Goal: Transaction & Acquisition: Download file/media

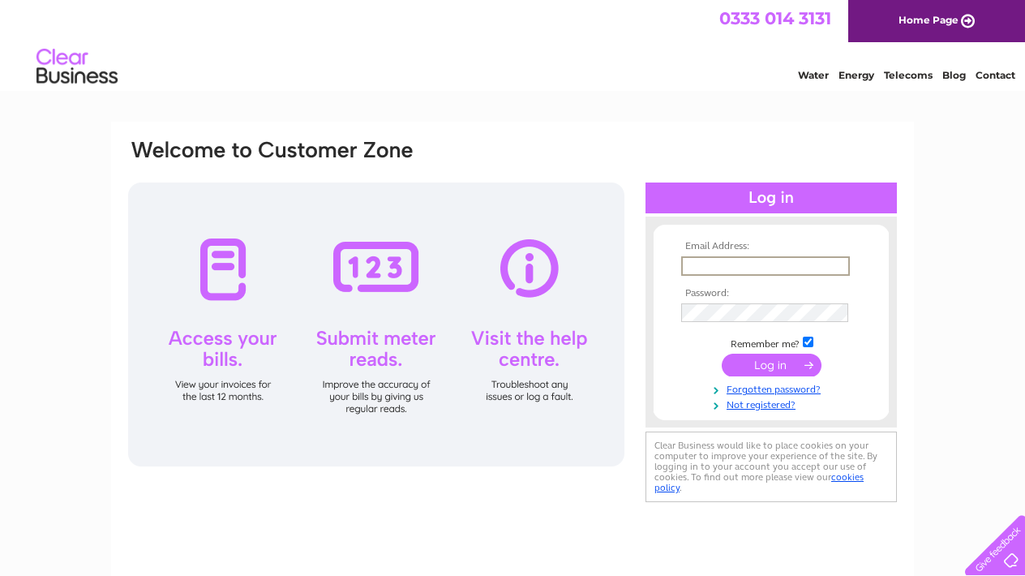
type input "dwsltd786@hotmail.co.uk"
click at [771, 363] on input "submit" at bounding box center [772, 365] width 100 height 23
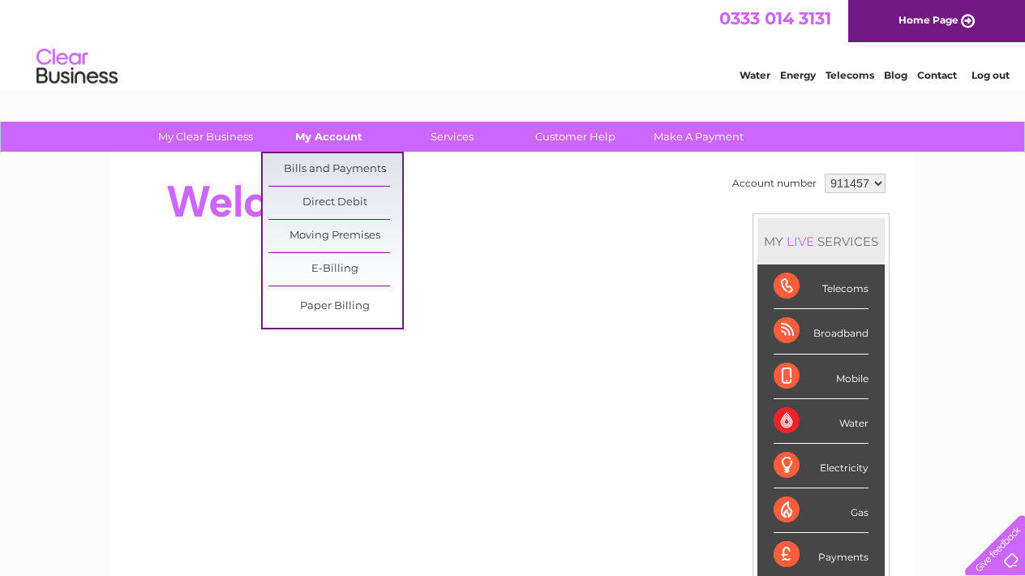
click at [347, 144] on link "My Account" at bounding box center [329, 137] width 134 height 30
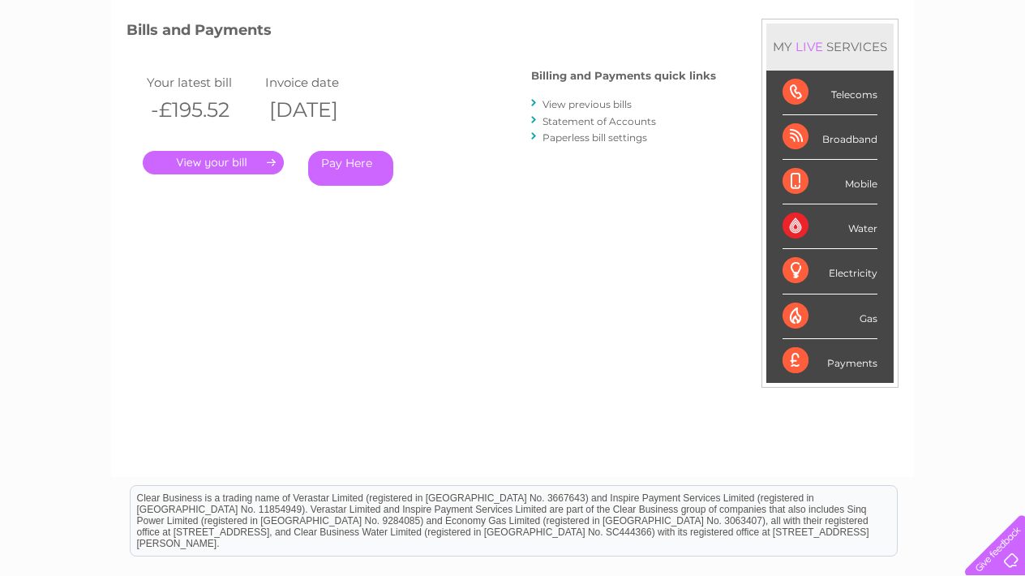
scroll to position [202, 0]
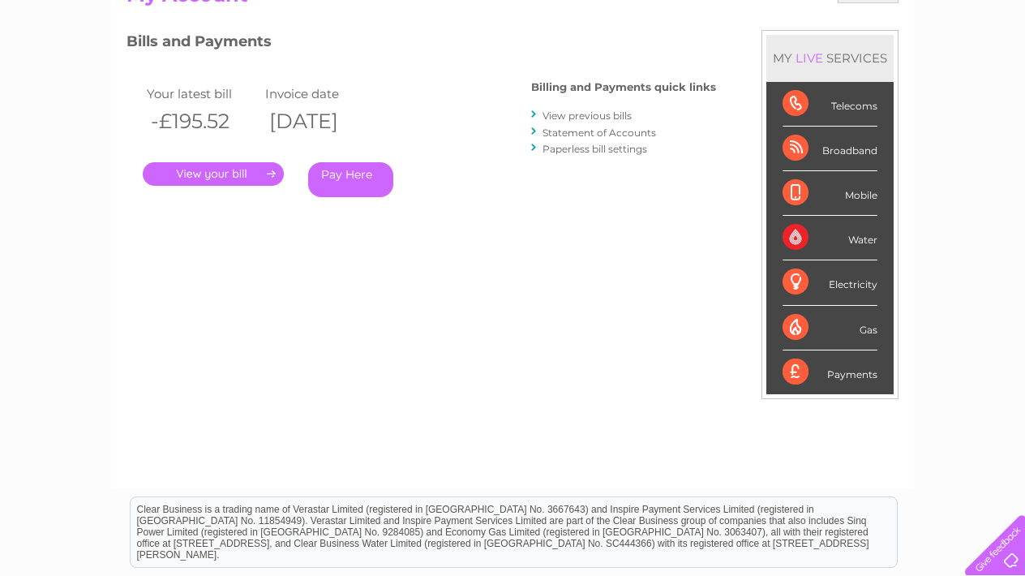
click at [618, 118] on link "View previous bills" at bounding box center [587, 116] width 89 height 12
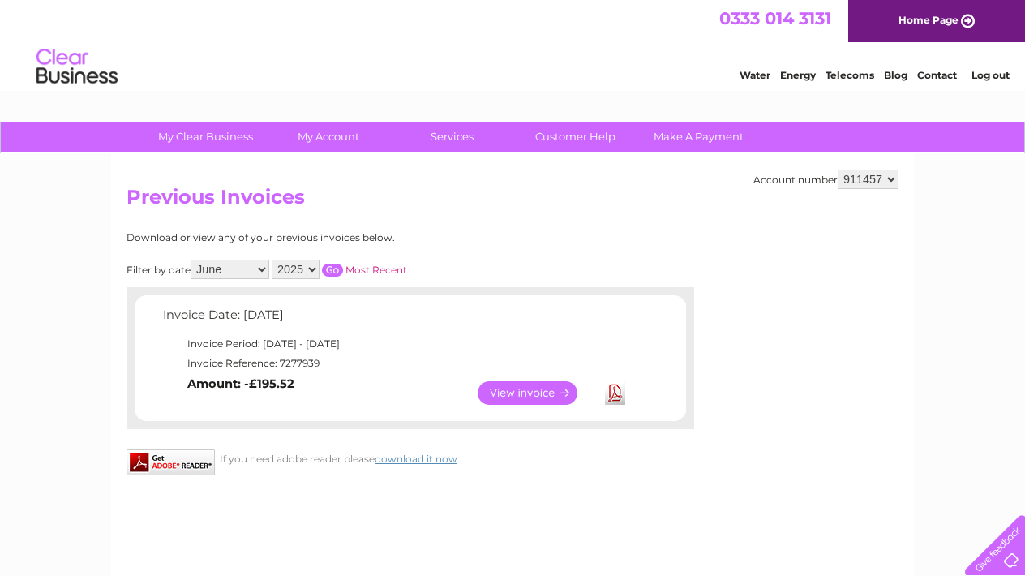
click at [343, 269] on input "button" at bounding box center [332, 270] width 21 height 13
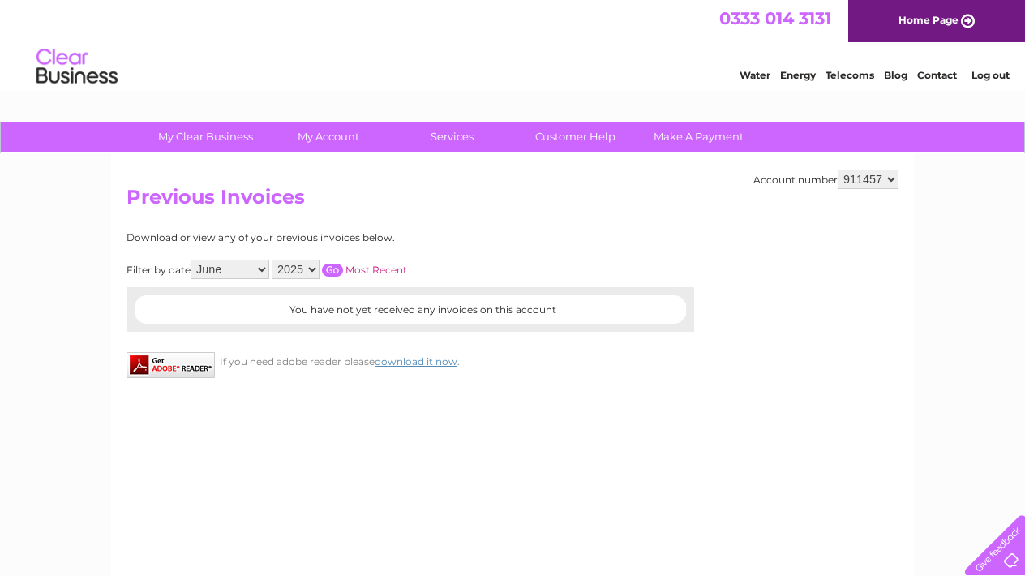
select select "7"
click at [338, 268] on div "Filter by date All January February March April May June July August September …" at bounding box center [340, 269] width 426 height 19
click at [343, 266] on input "button" at bounding box center [332, 270] width 21 height 13
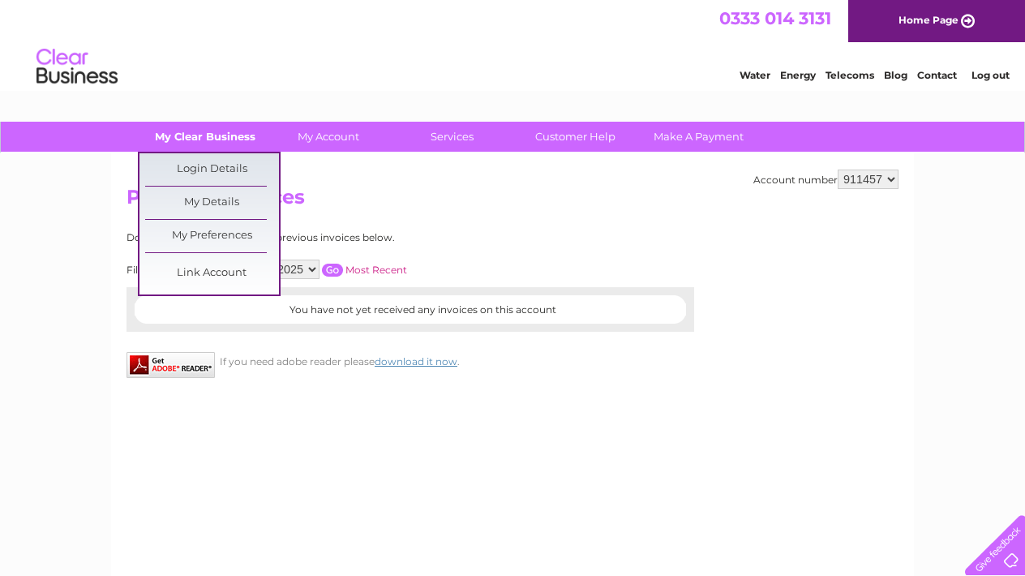
click at [221, 135] on link "My Clear Business" at bounding box center [206, 137] width 134 height 30
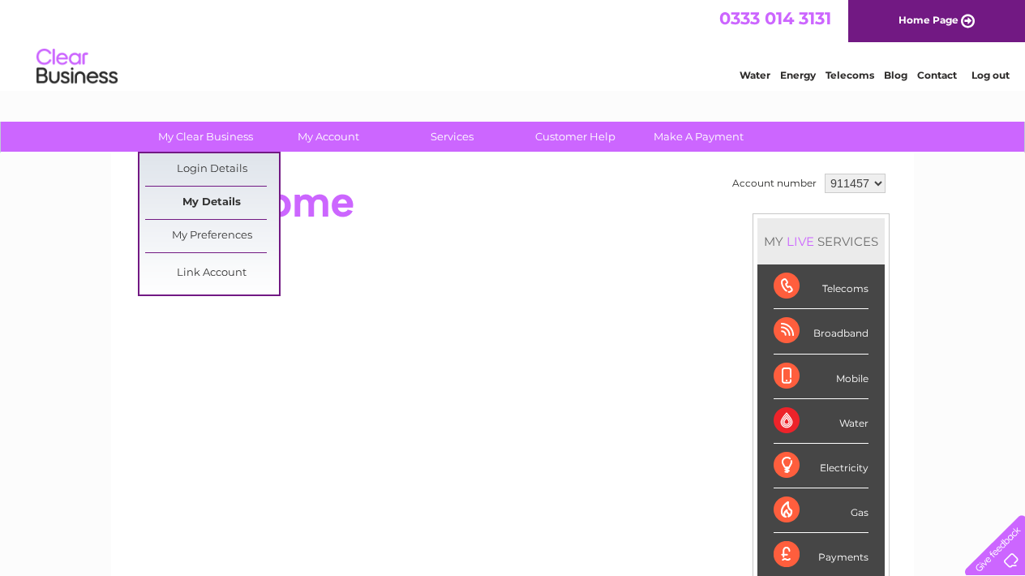
click at [244, 195] on link "My Details" at bounding box center [212, 203] width 134 height 32
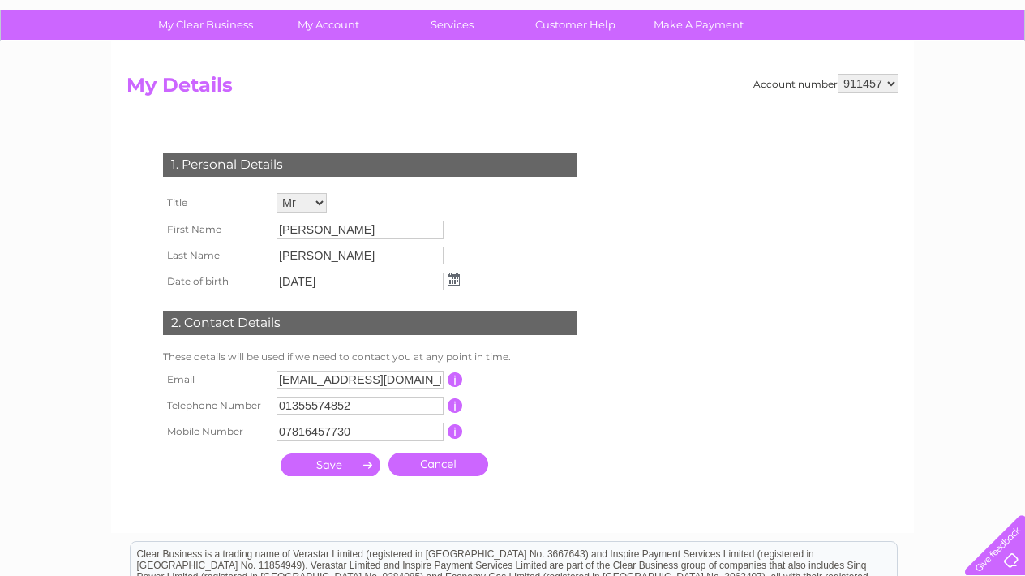
scroll to position [113, 0]
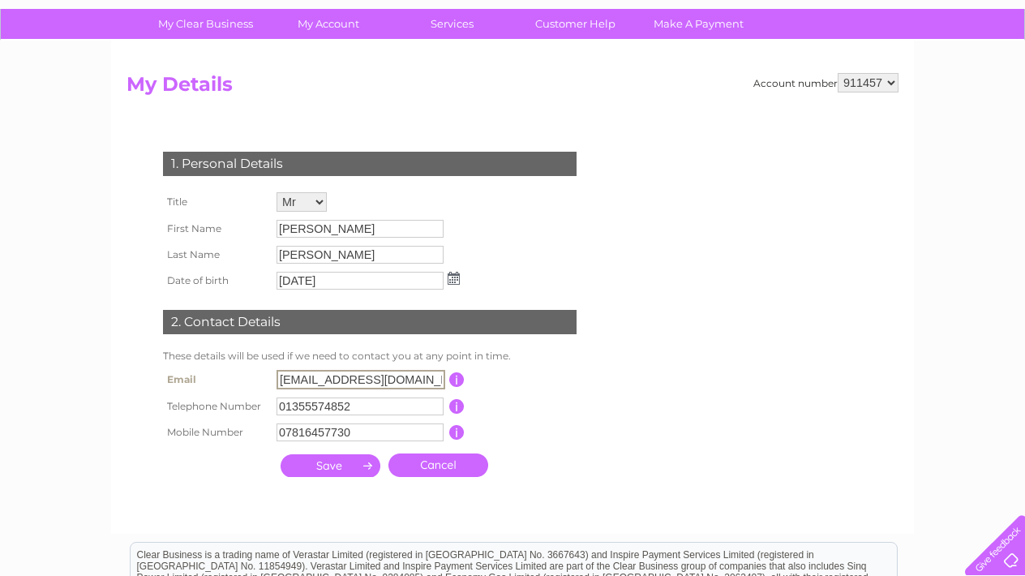
drag, startPoint x: 419, startPoint y: 380, endPoint x: 234, endPoint y: 376, distance: 185.8
type input "sales@diamondevents.uk"
click at [504, 402] on td "This should be a valid landline telephone number starting with either 01, 02, 0…" at bounding box center [528, 405] width 130 height 26
click at [340, 470] on input "submit" at bounding box center [331, 464] width 100 height 23
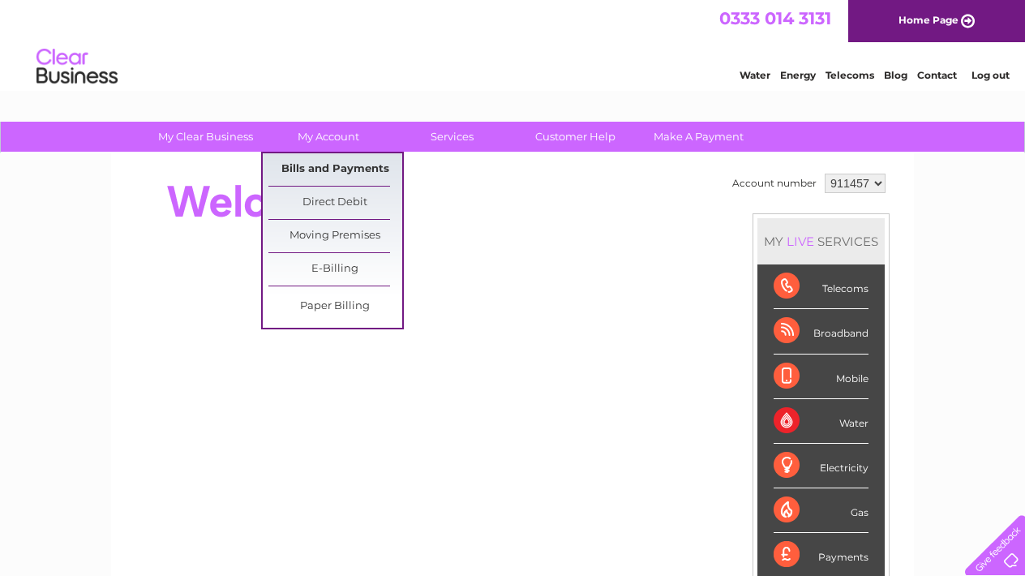
click at [352, 169] on link "Bills and Payments" at bounding box center [335, 169] width 134 height 32
click at [351, 148] on link "My Account" at bounding box center [329, 137] width 134 height 30
click at [492, 208] on div at bounding box center [422, 202] width 591 height 65
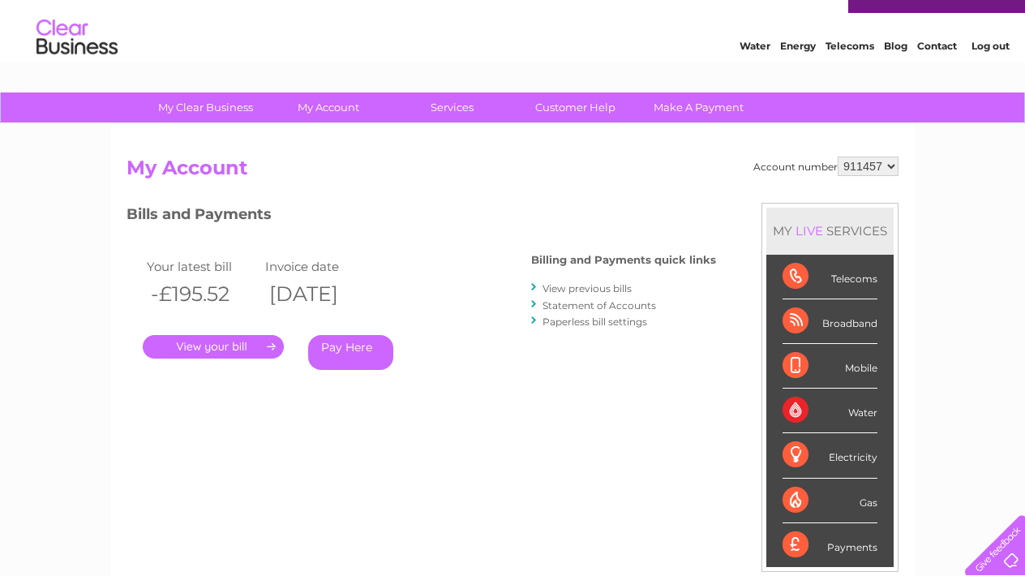
scroll to position [49, 0]
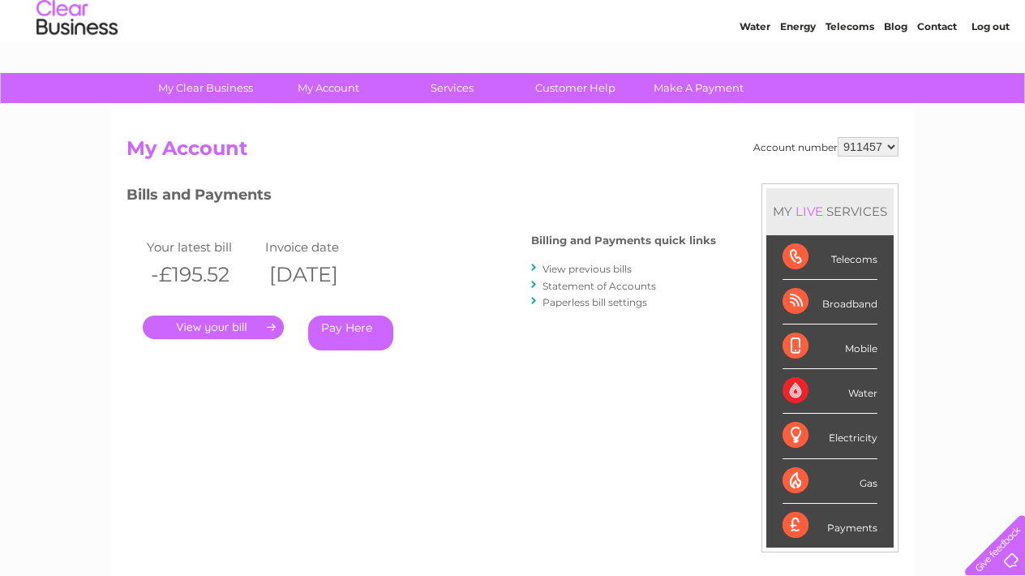
click at [612, 270] on link "View previous bills" at bounding box center [587, 269] width 89 height 12
click at [599, 269] on link "View previous bills" at bounding box center [587, 269] width 89 height 12
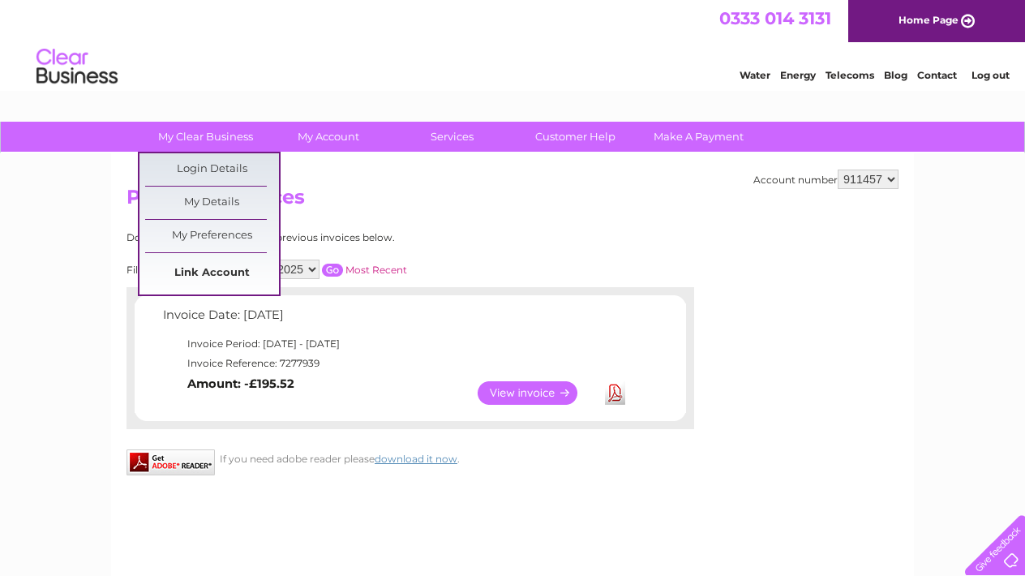
click at [193, 268] on link "Link Account" at bounding box center [212, 273] width 134 height 32
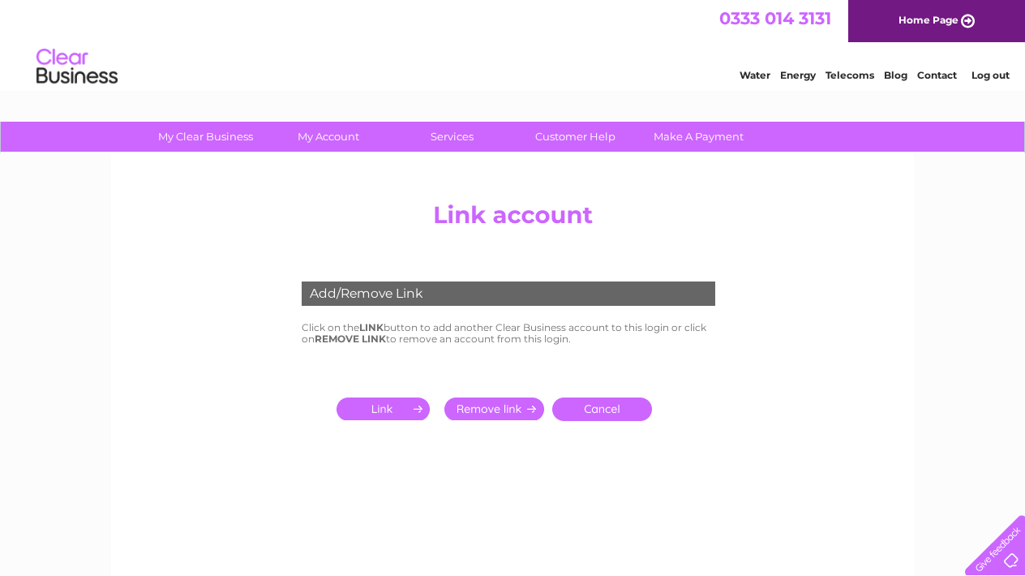
click at [399, 412] on input "submit" at bounding box center [387, 408] width 100 height 23
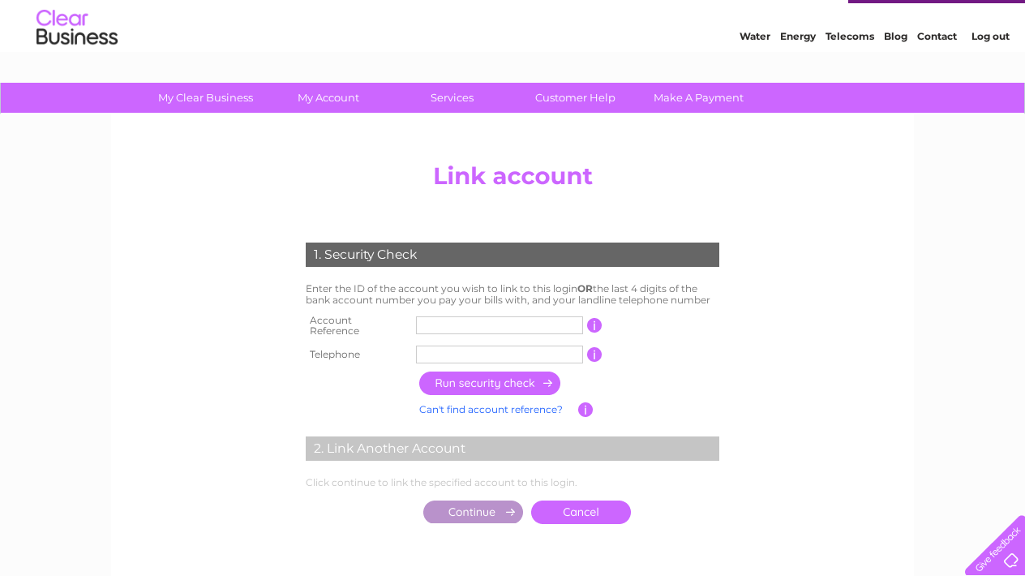
scroll to position [40, 0]
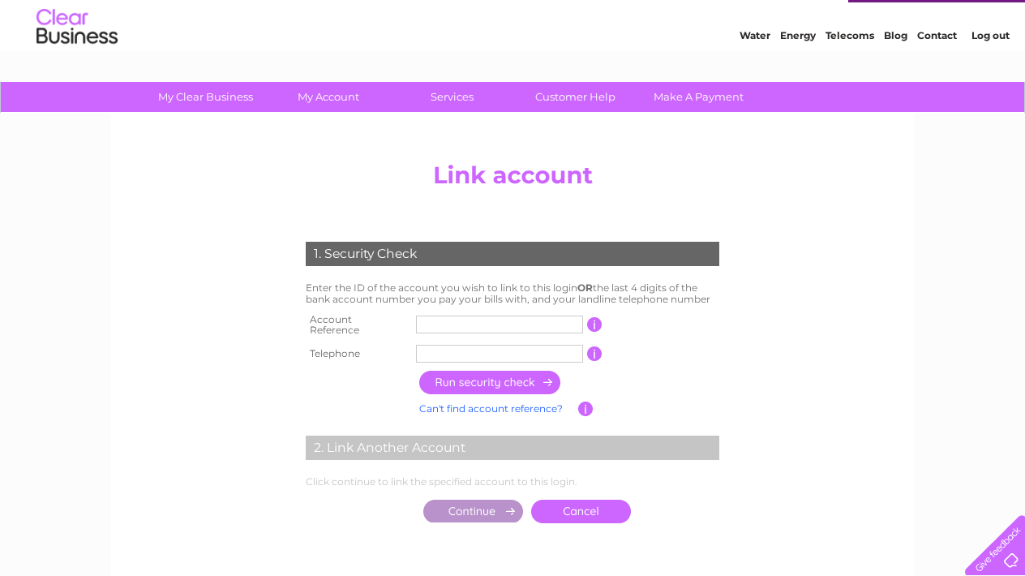
click at [491, 322] on input "text" at bounding box center [499, 325] width 167 height 18
click at [591, 346] on input "button" at bounding box center [594, 353] width 15 height 15
click at [604, 350] on td "1 of the landline telephone numbers you have given us" at bounding box center [663, 354] width 121 height 26
click at [591, 352] on input "button" at bounding box center [594, 353] width 15 height 15
click at [596, 348] on input "button" at bounding box center [594, 353] width 15 height 15
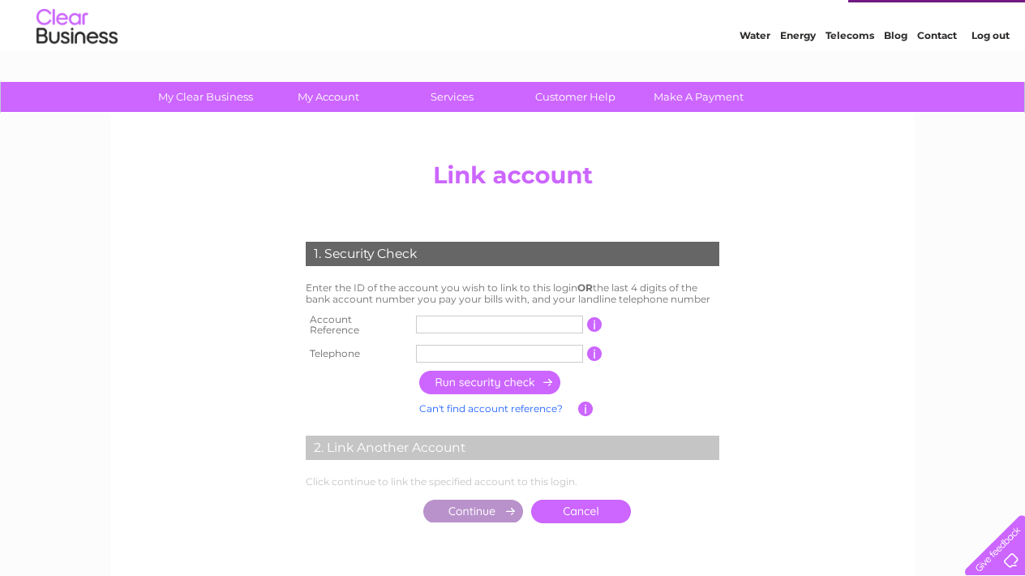
click at [523, 320] on input "text" at bounding box center [499, 325] width 167 height 18
click at [483, 345] on input "text" at bounding box center [499, 354] width 167 height 18
click at [461, 329] on input "text" at bounding box center [499, 325] width 167 height 18
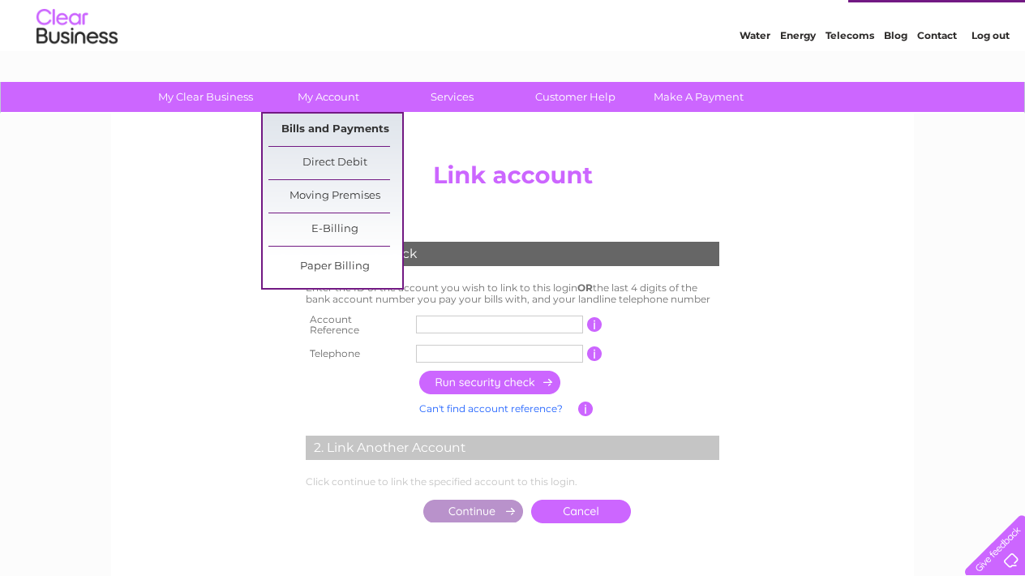
click at [344, 129] on link "Bills and Payments" at bounding box center [335, 130] width 134 height 32
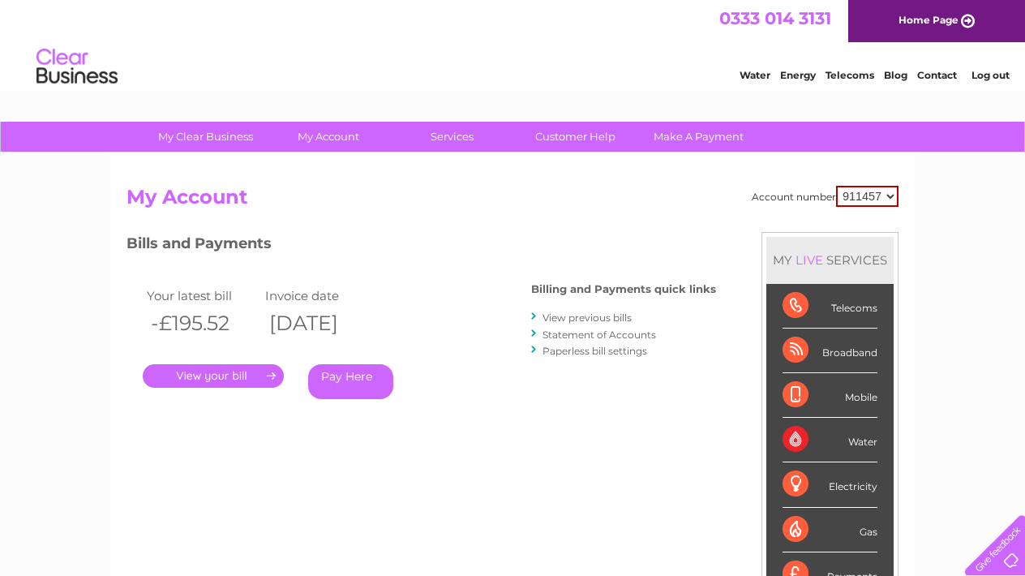
click at [981, 70] on link "Log out" at bounding box center [991, 75] width 38 height 12
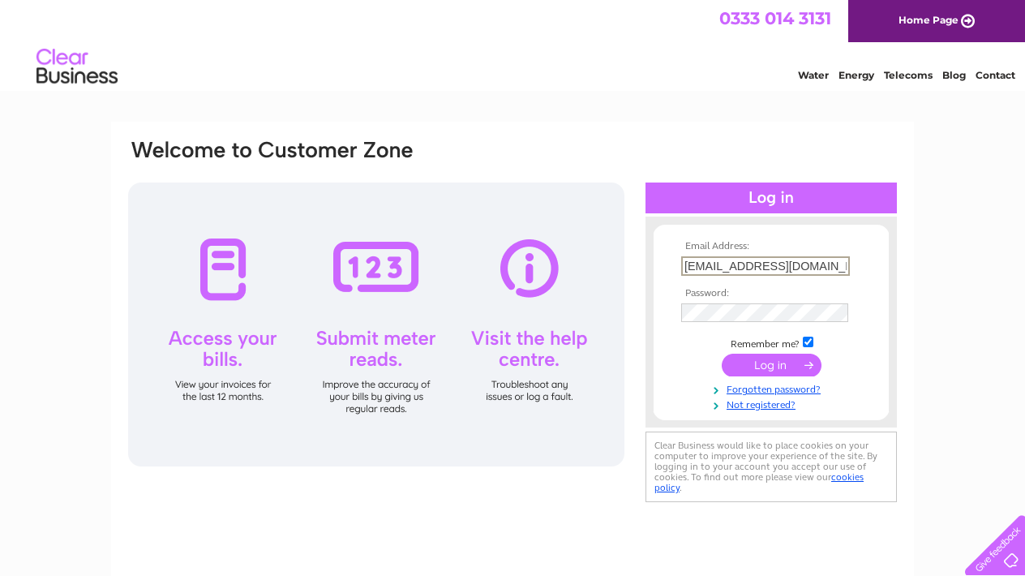
type input "[EMAIL_ADDRESS][DOMAIN_NAME]"
click at [771, 363] on input "submit" at bounding box center [772, 365] width 100 height 23
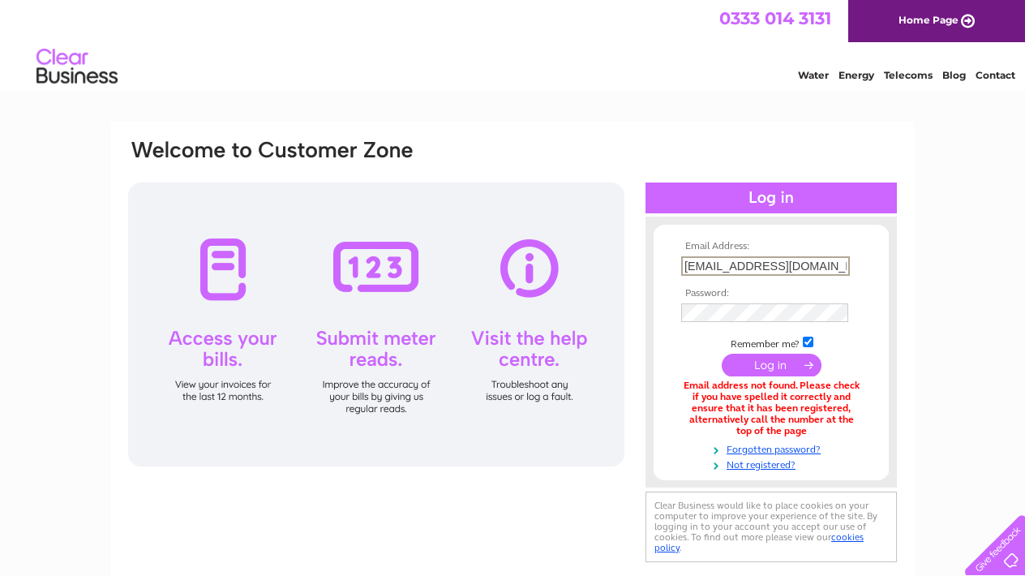
drag, startPoint x: 706, startPoint y: 267, endPoint x: 633, endPoint y: 268, distance: 73.0
type input "sales@diamondevents.uk"
click at [737, 324] on tbody "Email Address: sales@diamondevents.uk Password: Remember me?" at bounding box center [771, 356] width 188 height 230
click at [771, 363] on input "submit" at bounding box center [772, 365] width 100 height 23
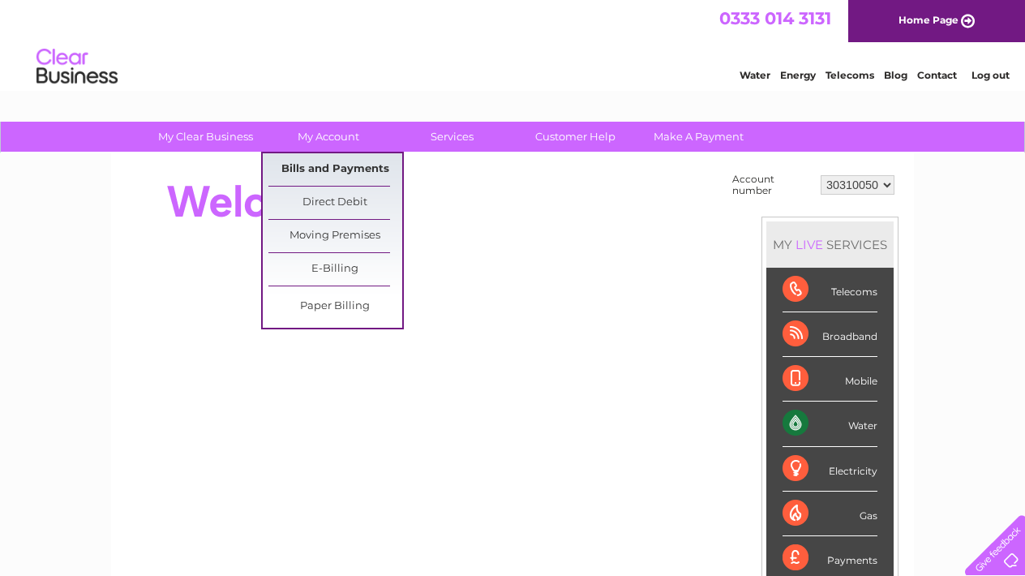
click at [350, 171] on link "Bills and Payments" at bounding box center [335, 169] width 134 height 32
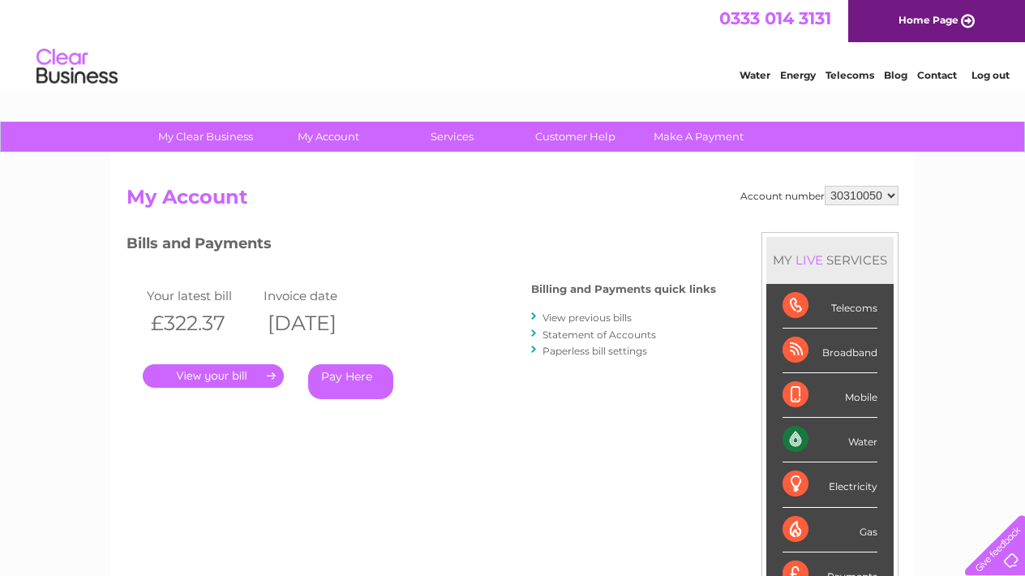
click at [610, 317] on link "View previous bills" at bounding box center [587, 317] width 89 height 12
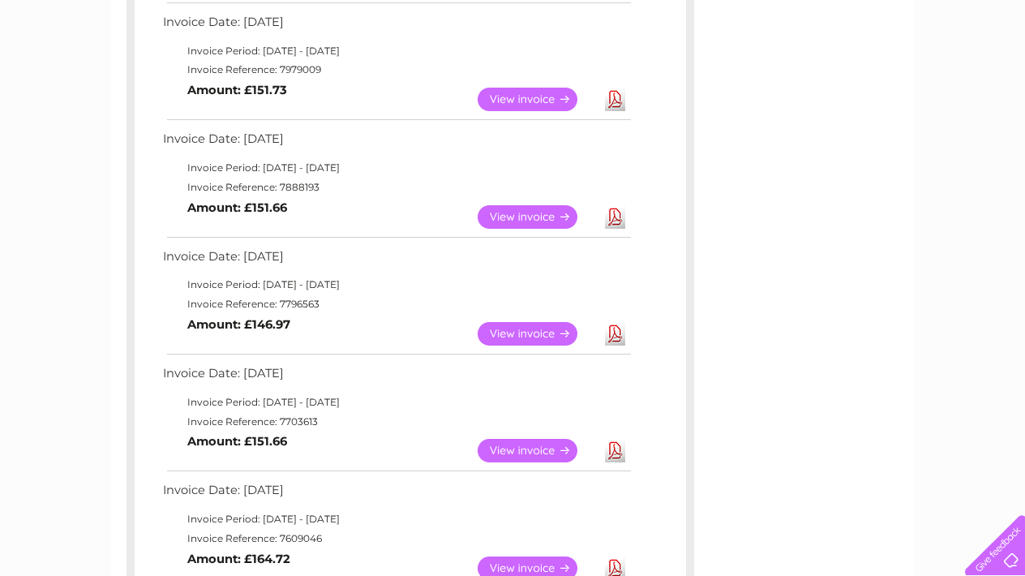
scroll to position [401, 0]
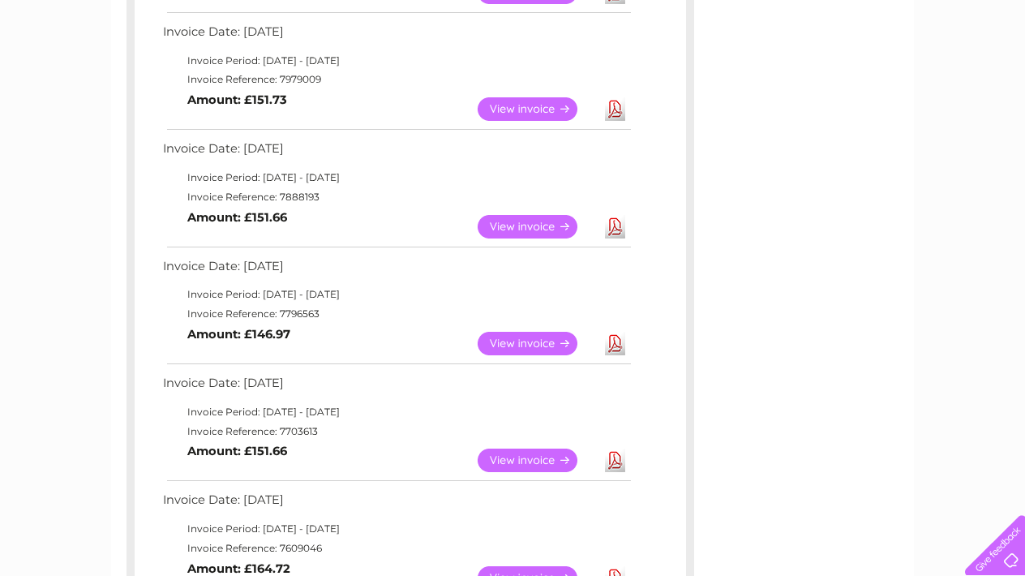
click at [612, 333] on link "Download" at bounding box center [615, 344] width 20 height 24
click at [614, 221] on link "Download" at bounding box center [615, 227] width 20 height 24
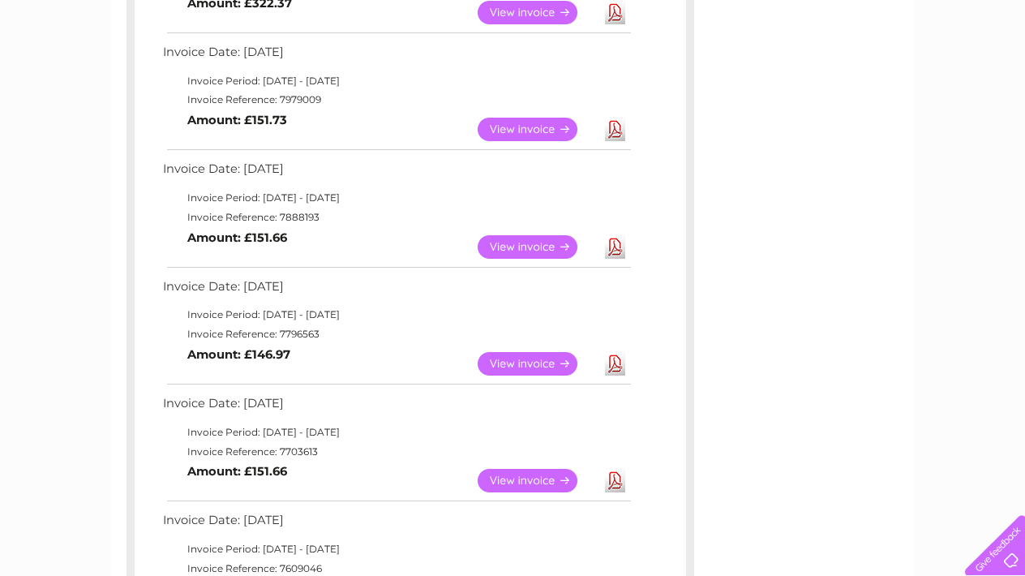
scroll to position [375, 0]
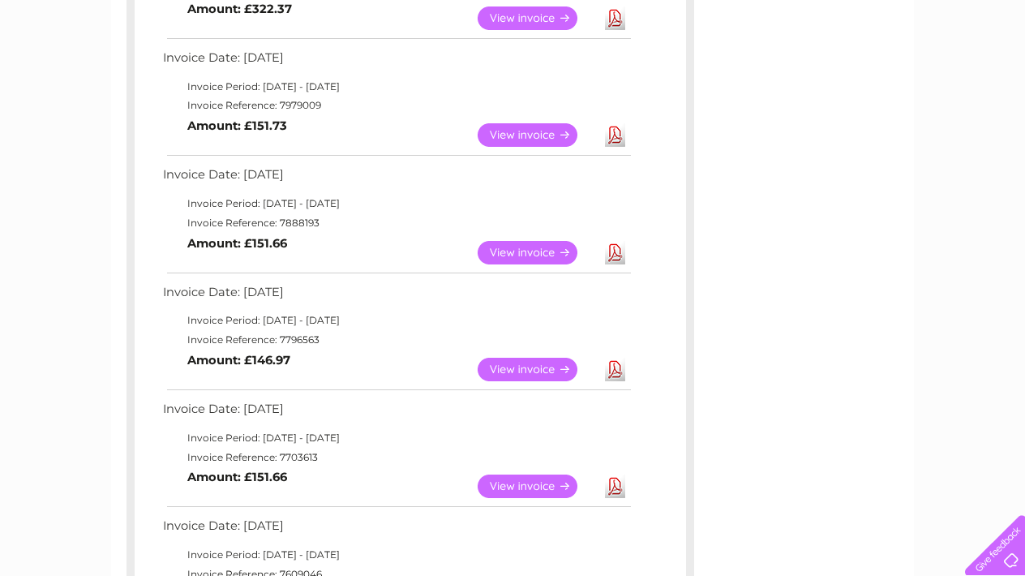
click at [609, 133] on link "Download" at bounding box center [615, 135] width 20 height 24
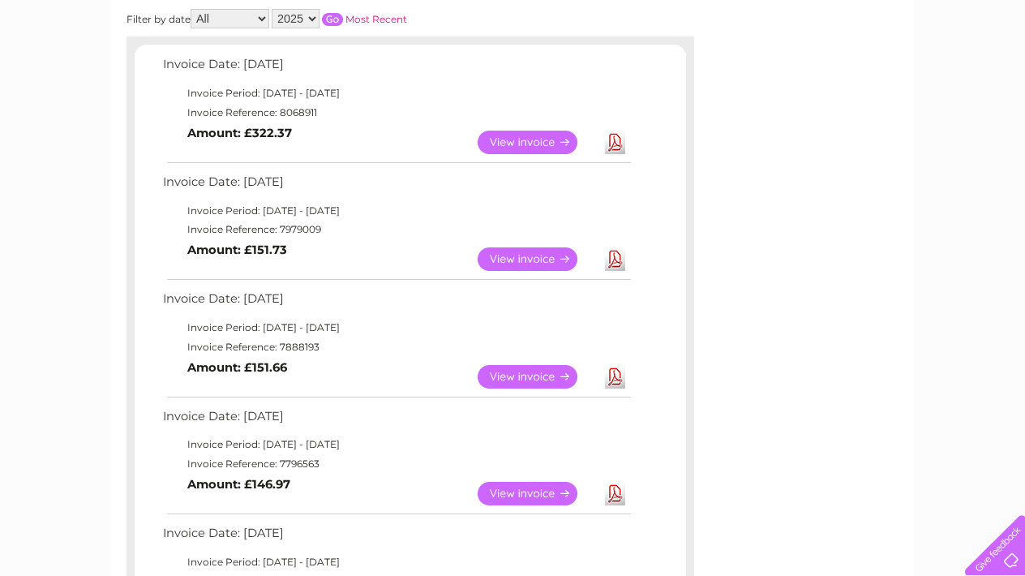
scroll to position [246, 0]
